Goal: Ask a question

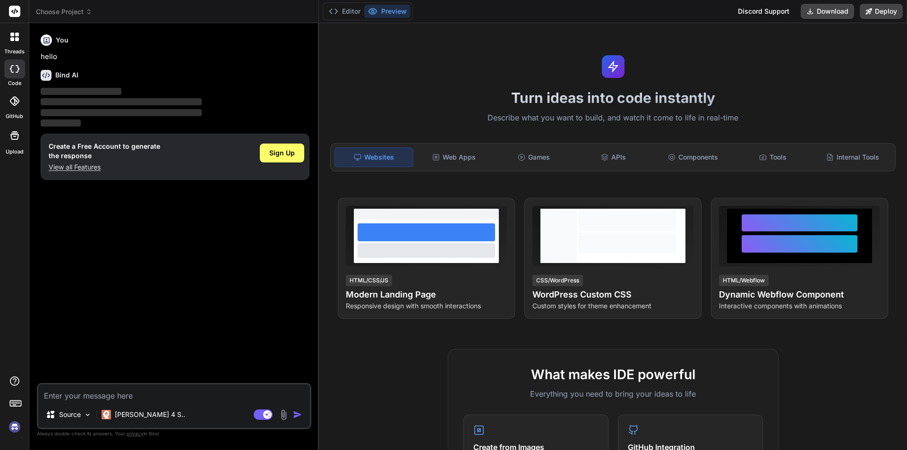
type textarea "x"
click at [158, 392] on textarea at bounding box center [174, 393] width 272 height 17
type textarea "A"
type textarea "x"
type textarea "AF"
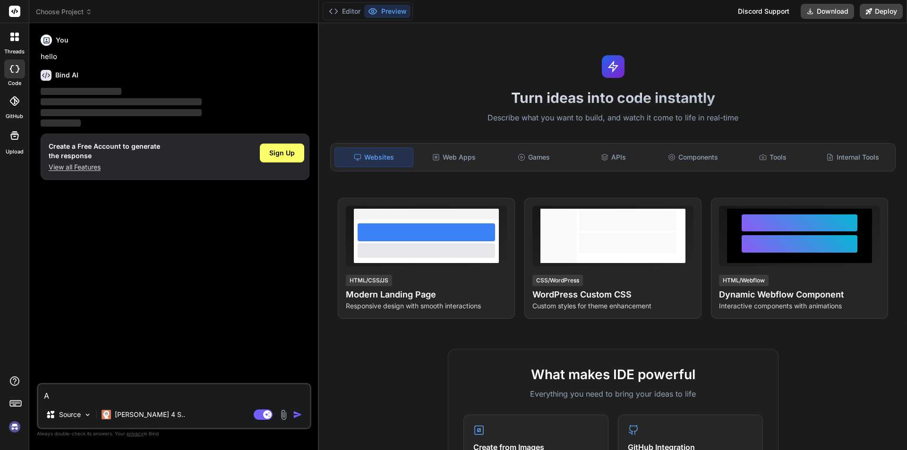
type textarea "x"
type textarea "AFT"
type textarea "x"
type textarea "AFTE"
type textarea "x"
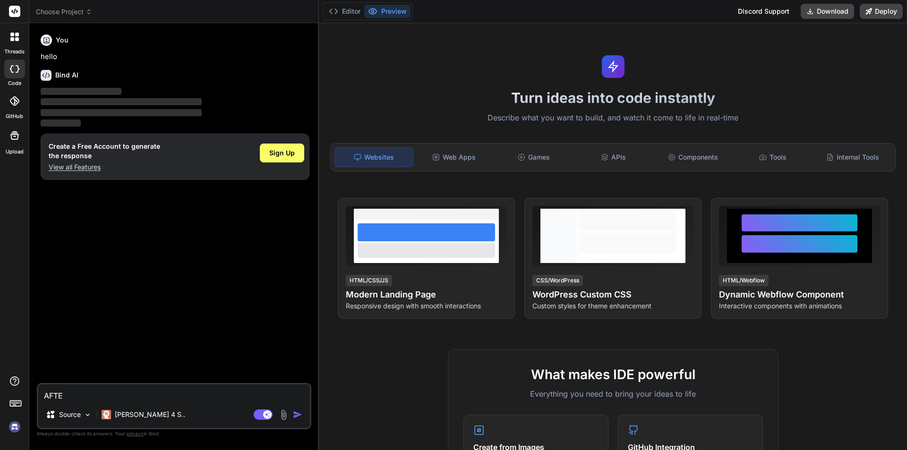
type textarea "AFTER"
type textarea "x"
type textarea "AFTER"
type textarea "x"
type textarea "AFTER S"
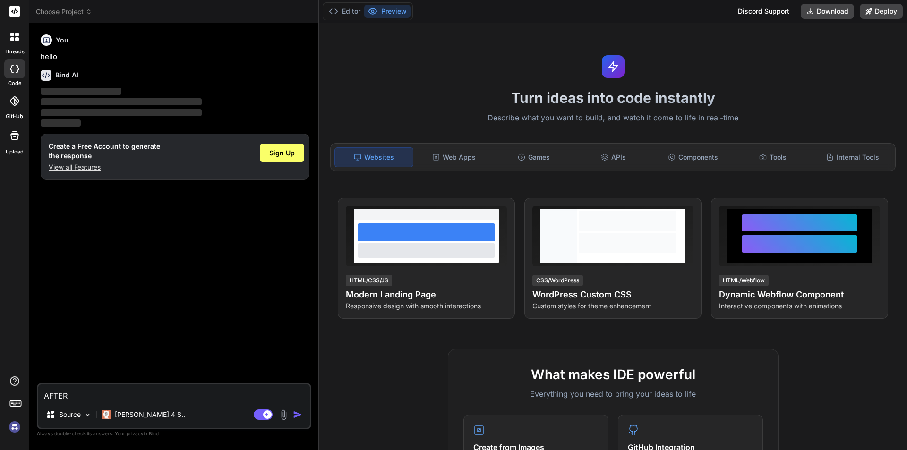
type textarea "x"
type textarea "AFTER SE"
type textarea "x"
type textarea "AFTER SEL"
type textarea "x"
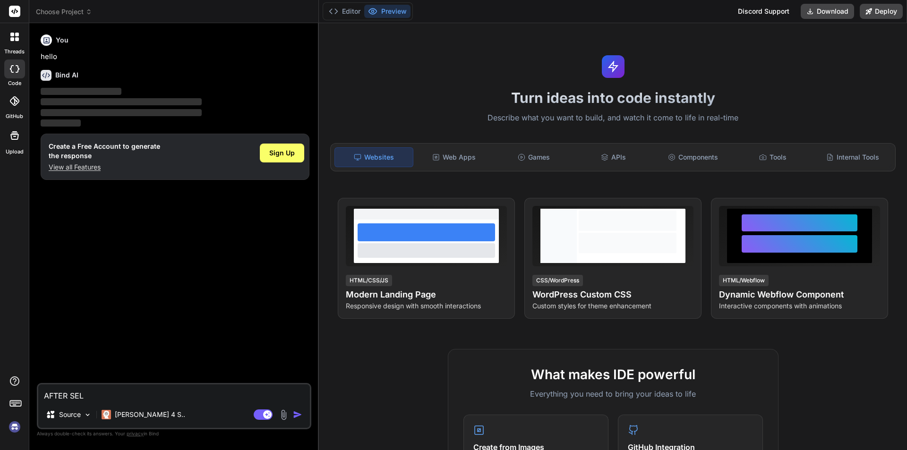
type textarea "AFTER SELE"
type textarea "x"
type textarea "AFTER SELEC"
type textarea "x"
type textarea "AFTER SELECT"
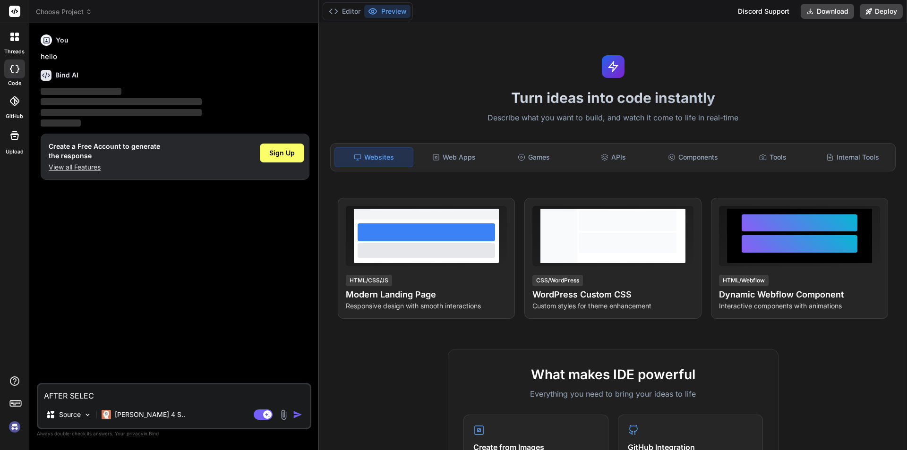
type textarea "x"
type textarea "AFTER SELECTI"
type textarea "x"
type textarea "AFTER SELECTIN"
type textarea "x"
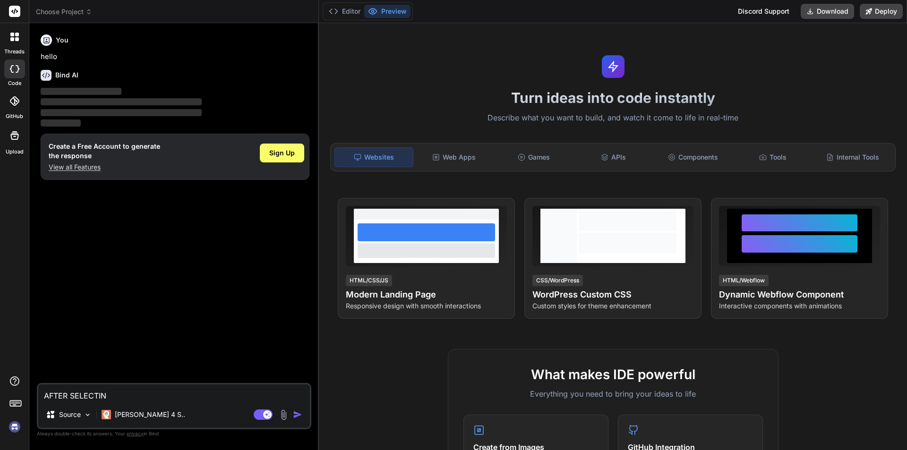
type textarea "AFTER SELECTING"
type textarea "x"
type textarea "AFTER SELECTING"
click at [289, 158] on div "Sign Up" at bounding box center [282, 153] width 44 height 19
click at [267, 151] on div "Sign Up" at bounding box center [282, 153] width 44 height 19
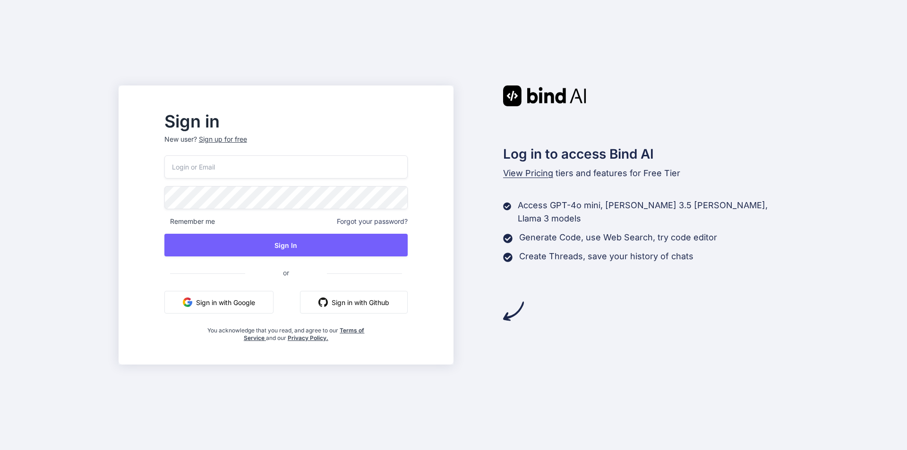
click at [268, 165] on input "email" at bounding box center [285, 166] width 243 height 23
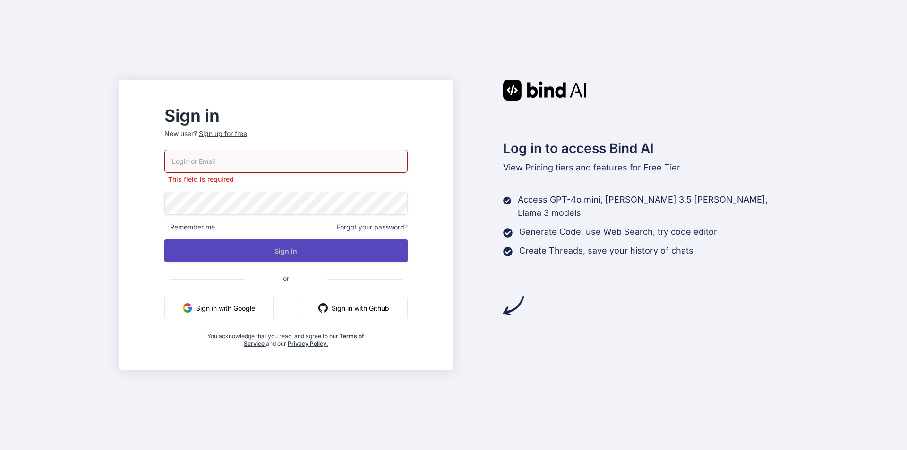
click at [266, 237] on div "This field is required Remember me Forgot your password? Sign In or Sign in wit…" at bounding box center [285, 249] width 243 height 198
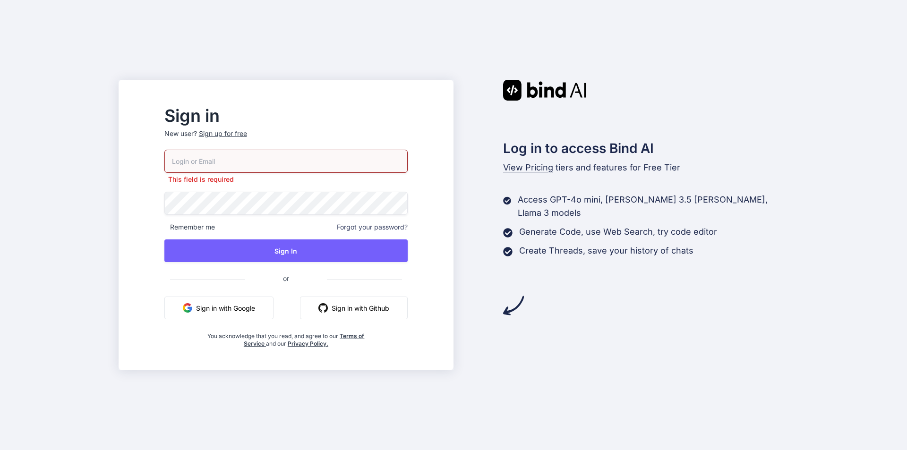
click at [258, 164] on input "email" at bounding box center [285, 161] width 243 height 23
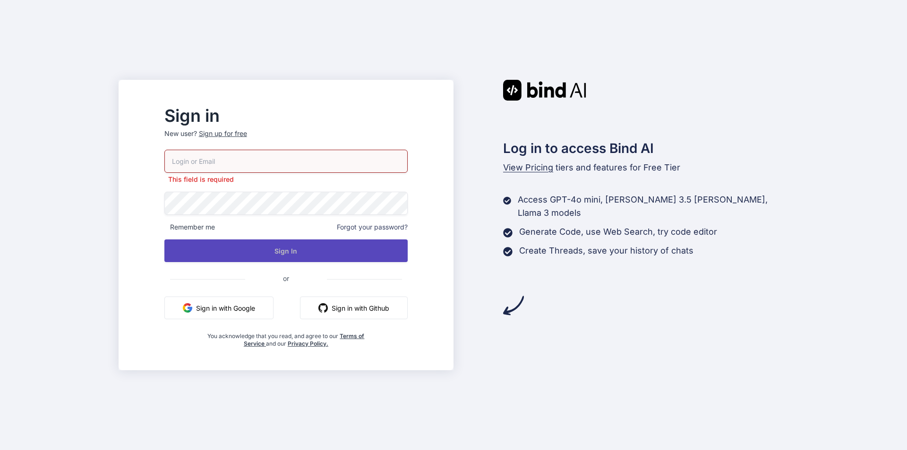
click at [342, 258] on button "Sign In" at bounding box center [285, 251] width 243 height 23
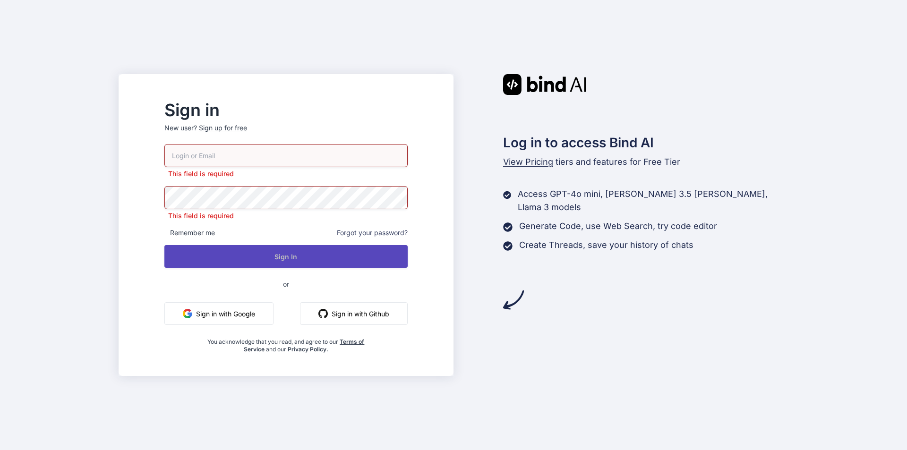
click at [342, 258] on button "Sign In" at bounding box center [285, 256] width 243 height 23
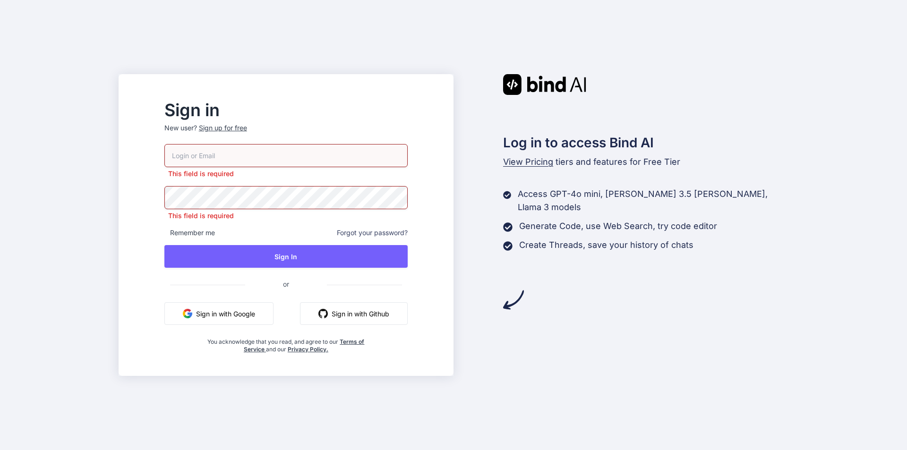
click at [267, 317] on button "Sign in with Google" at bounding box center [218, 313] width 109 height 23
